Goal: Information Seeking & Learning: Learn about a topic

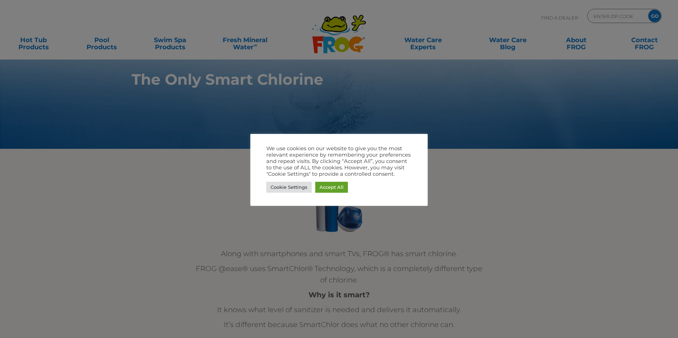
drag, startPoint x: 475, startPoint y: 180, endPoint x: 464, endPoint y: 180, distance: 11.0
click at [475, 180] on div at bounding box center [339, 169] width 678 height 338
click at [342, 186] on link "Accept All" at bounding box center [331, 187] width 33 height 11
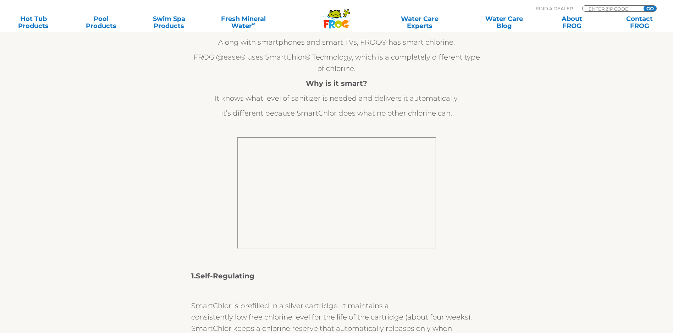
scroll to position [248, 0]
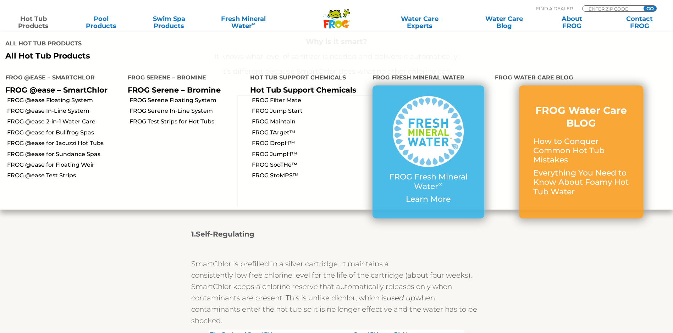
click at [35, 18] on link "Hot Tub Products" at bounding box center [33, 22] width 53 height 14
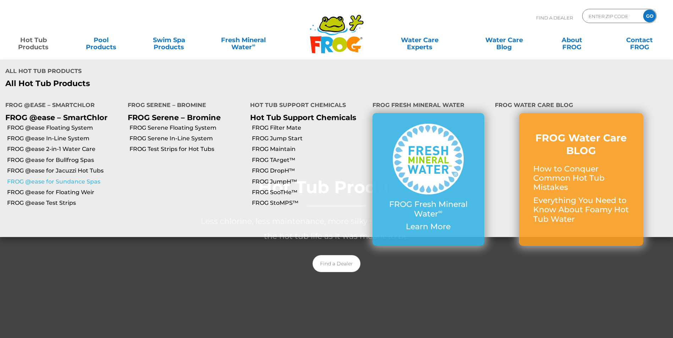
click at [45, 178] on link "FROG @ease for Sundance Spas" at bounding box center [64, 182] width 115 height 8
click at [63, 178] on link "FROG @ease for Sundance Spas" at bounding box center [64, 182] width 115 height 8
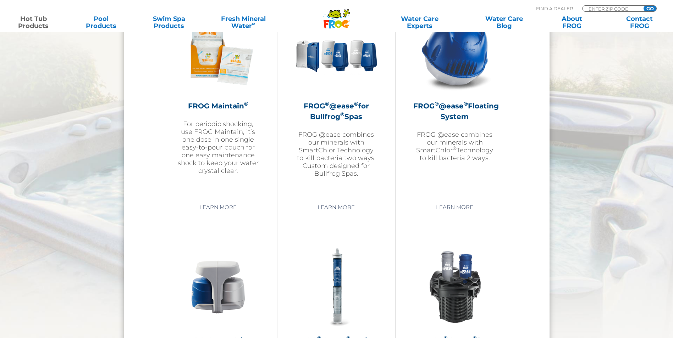
scroll to position [958, 0]
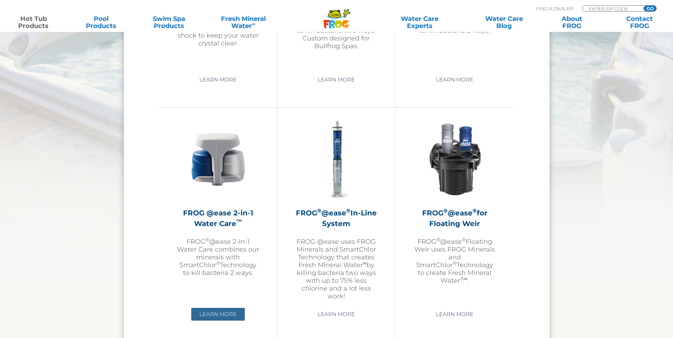
click at [225, 315] on link "Learn More" at bounding box center [218, 314] width 54 height 13
